Goal: Find specific page/section: Find specific page/section

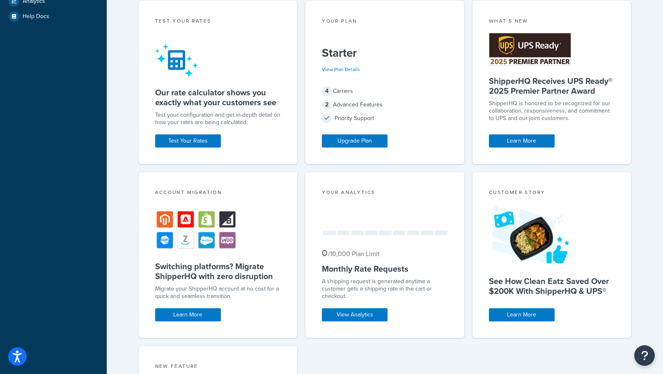
scroll to position [369, 0]
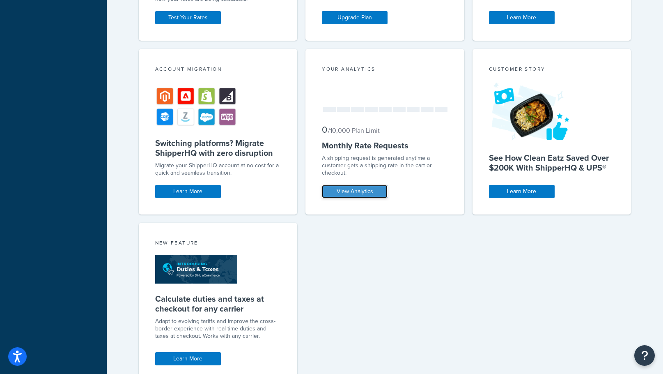
click at [381, 194] on link "View Analytics" at bounding box center [355, 191] width 66 height 13
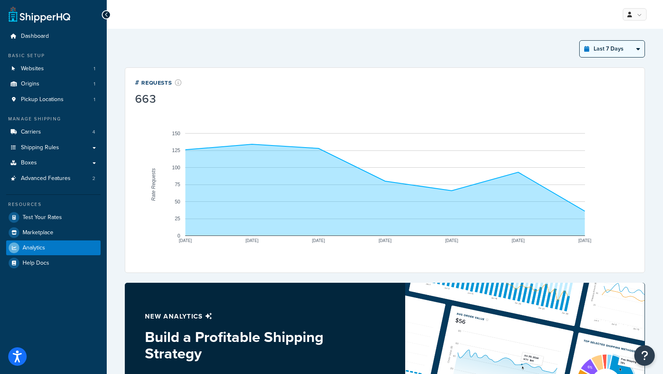
click at [638, 48] on select "Last 24 Hours Last 7 Days Last 30 Days Last 3 Months Last 6 Months Last 12 Mont…" at bounding box center [612, 49] width 65 height 16
select select "last_30_days"
click at [580, 41] on select "Last 24 Hours Last 7 Days Last 30 Days Last 3 Months Last 6 Months Last 12 Mont…" at bounding box center [612, 49] width 65 height 16
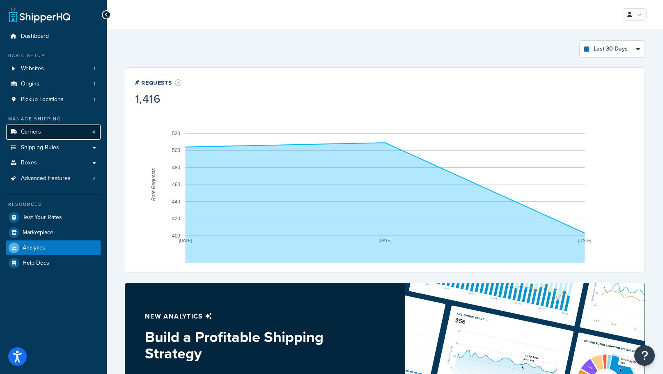
click at [37, 126] on link "Carriers 4" at bounding box center [53, 131] width 94 height 15
